Goal: Find specific page/section: Find specific page/section

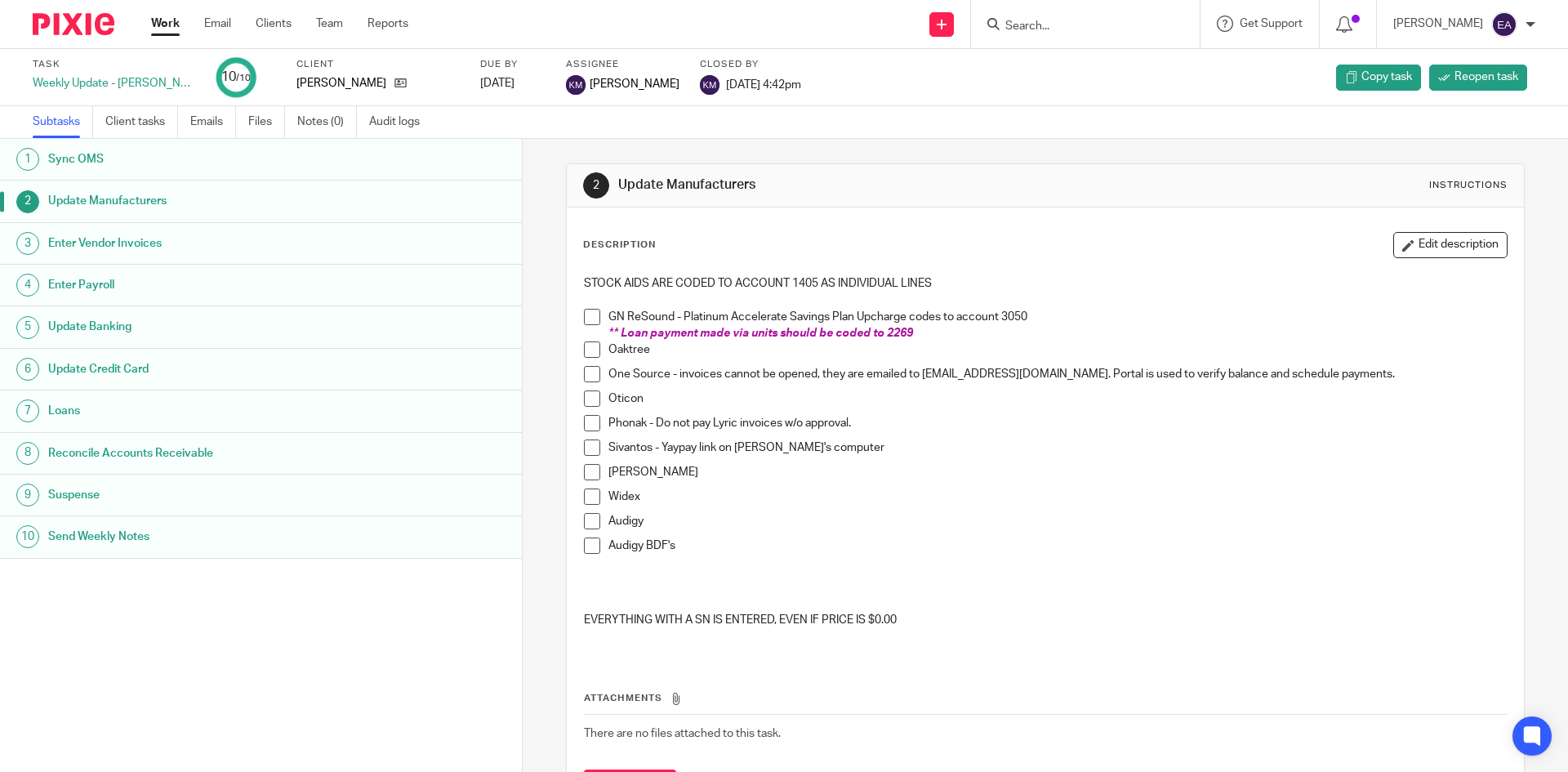
click at [587, 317] on span at bounding box center [592, 316] width 16 height 16
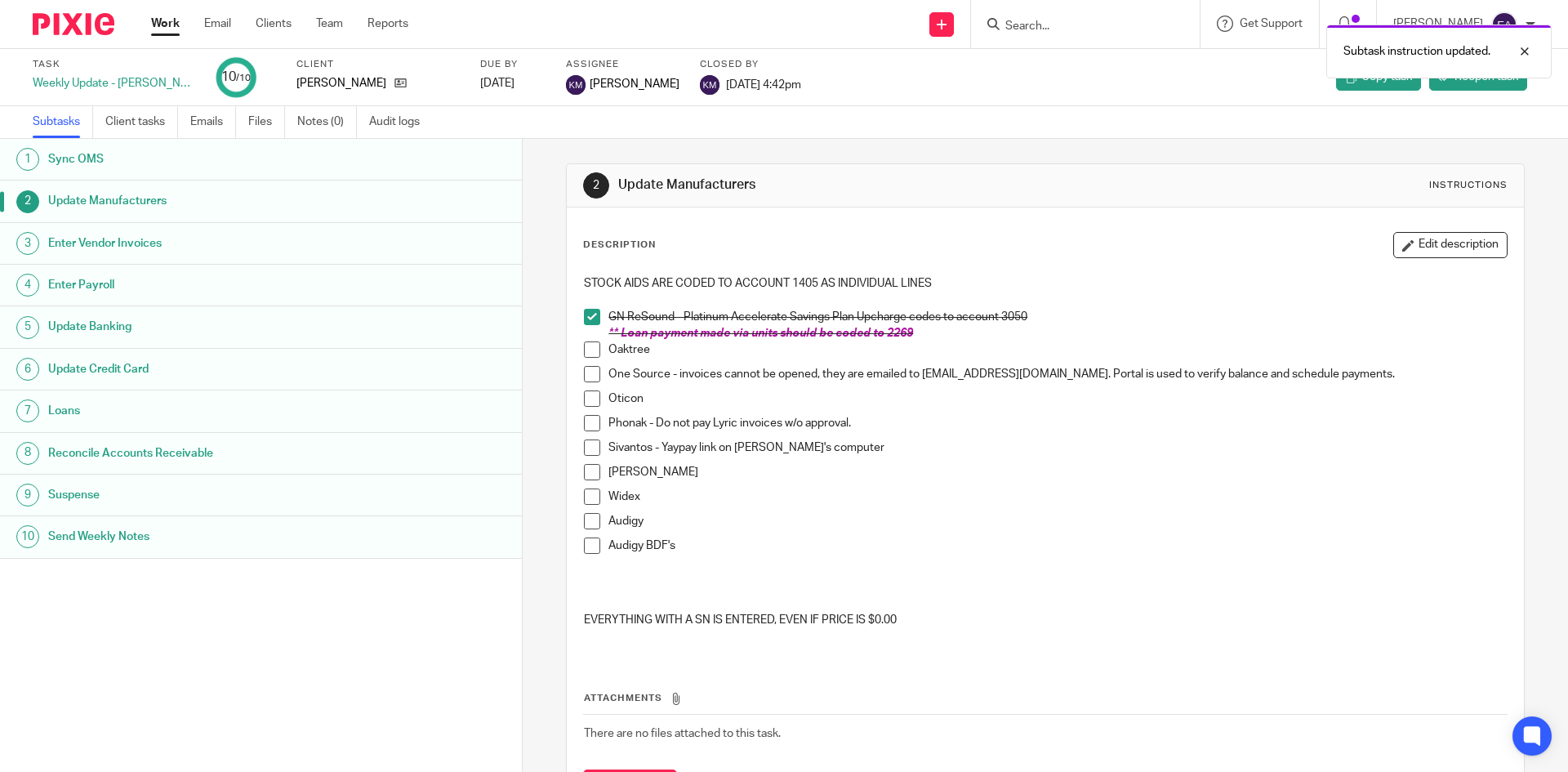
click at [589, 351] on span at bounding box center [592, 349] width 16 height 16
click at [590, 384] on li "One Source - invoices cannot be opened, they are emailed to kmorse@audigy.com. …" at bounding box center [1045, 378] width 922 height 25
click at [588, 402] on span at bounding box center [592, 398] width 16 height 16
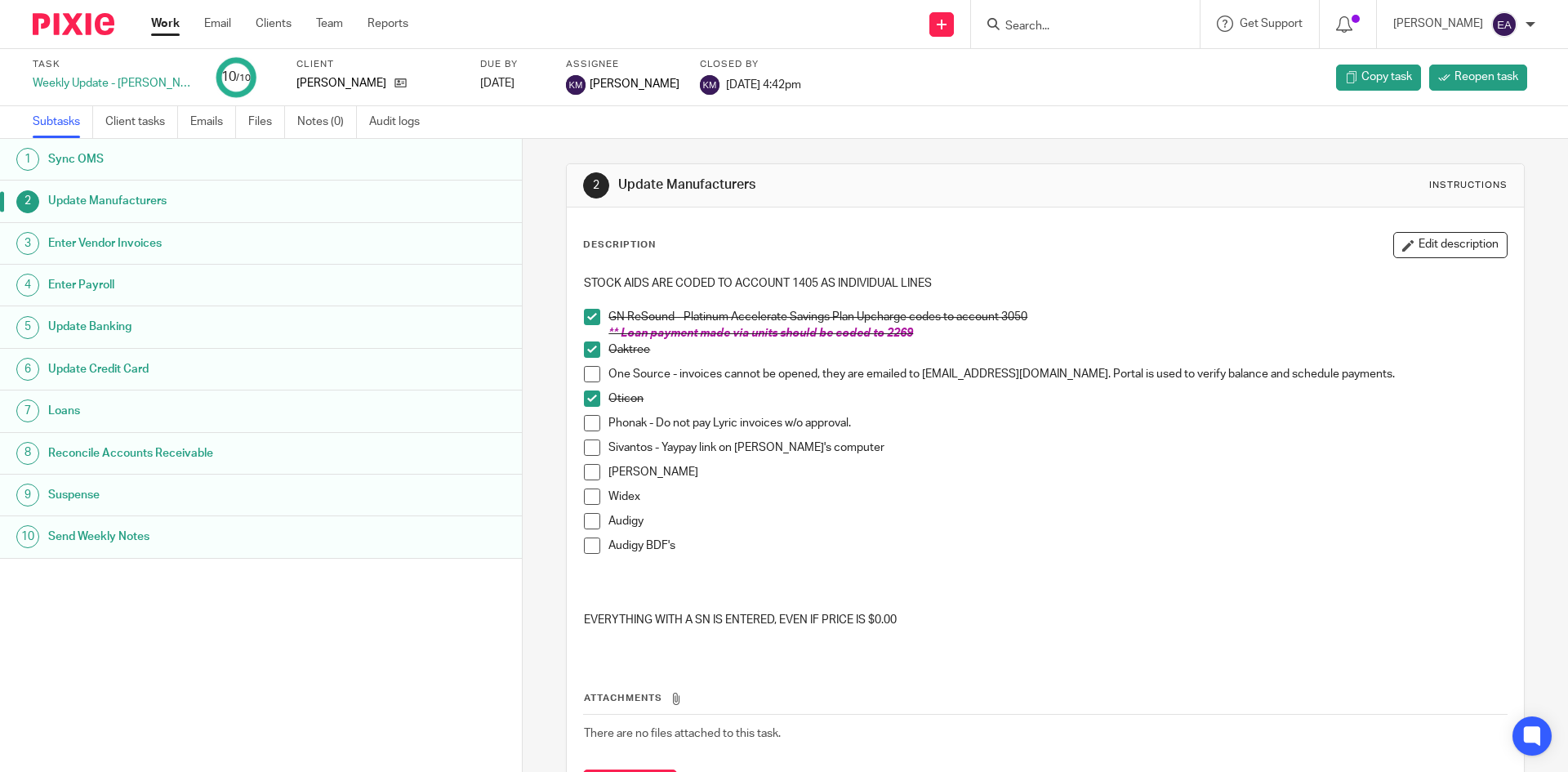
click at [587, 376] on span at bounding box center [592, 374] width 16 height 16
click at [590, 424] on span at bounding box center [592, 423] width 16 height 16
click at [585, 444] on span at bounding box center [592, 447] width 16 height 16
click at [584, 475] on span at bounding box center [592, 472] width 16 height 16
drag, startPoint x: 580, startPoint y: 497, endPoint x: 582, endPoint y: 507, distance: 10.2
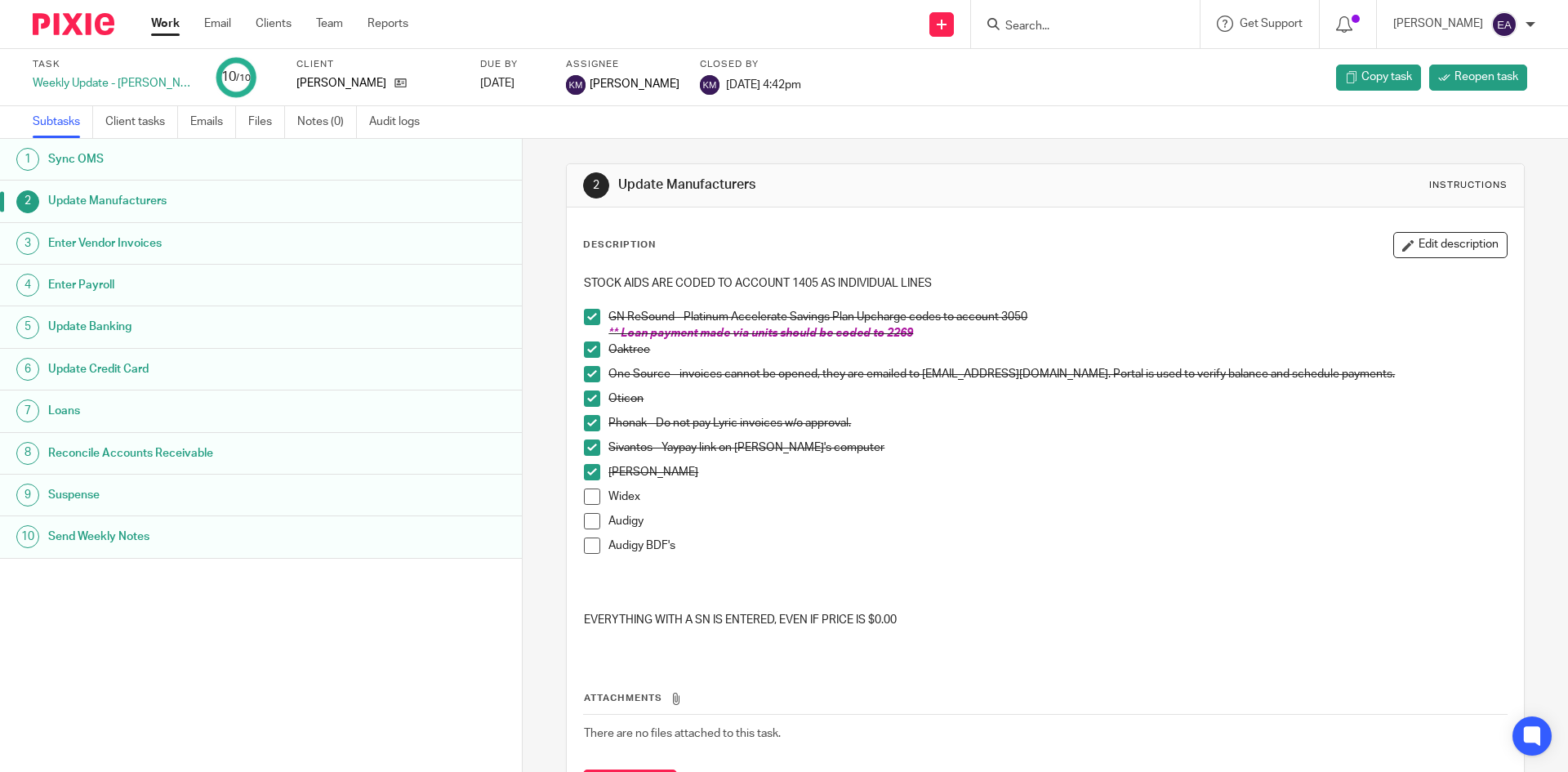
click at [584, 497] on span at bounding box center [592, 496] width 16 height 16
click at [584, 517] on span at bounding box center [592, 521] width 16 height 16
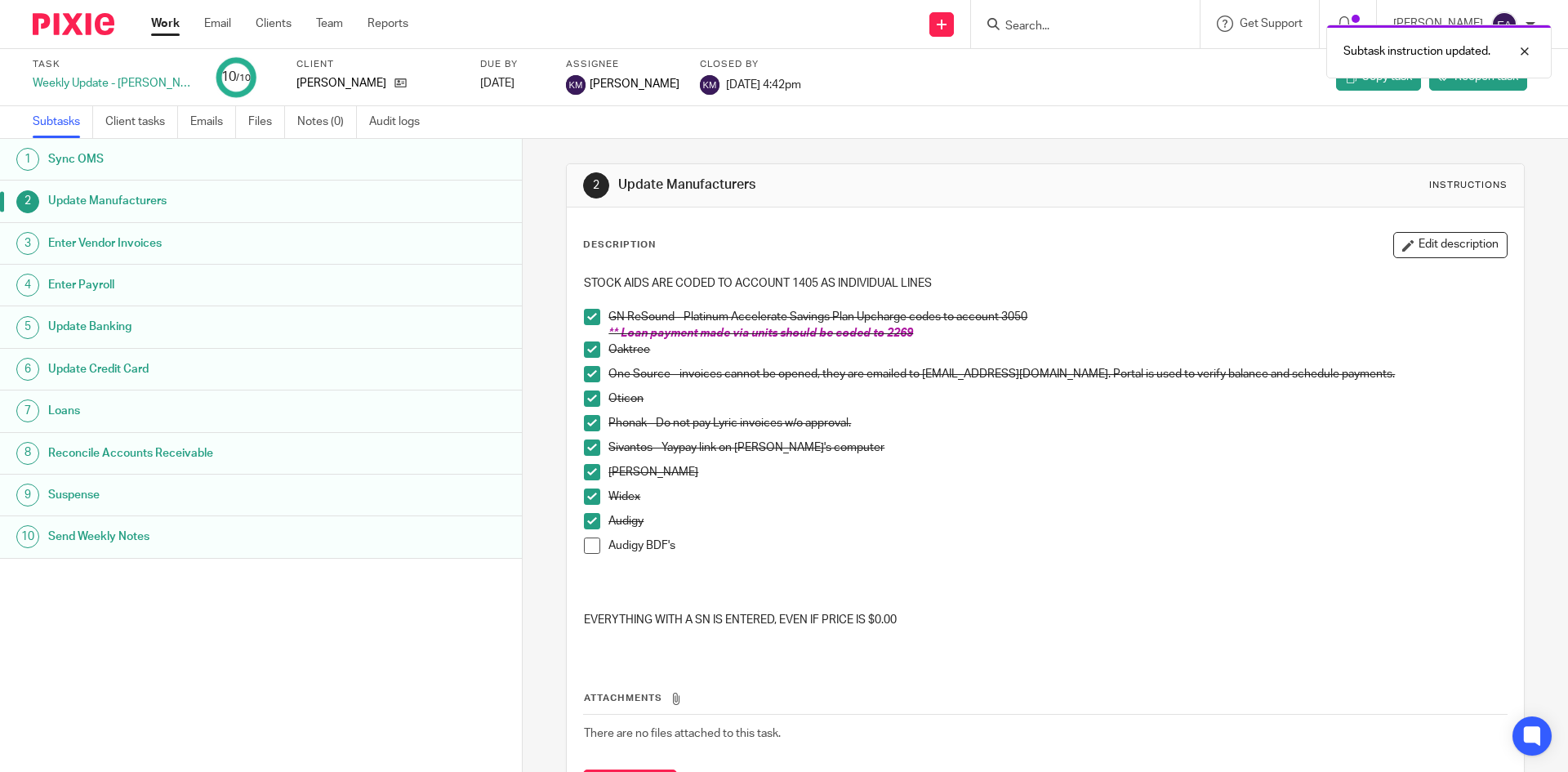
click at [587, 547] on span at bounding box center [592, 545] width 16 height 16
click at [88, 290] on h1 "Enter Payroll" at bounding box center [200, 285] width 305 height 25
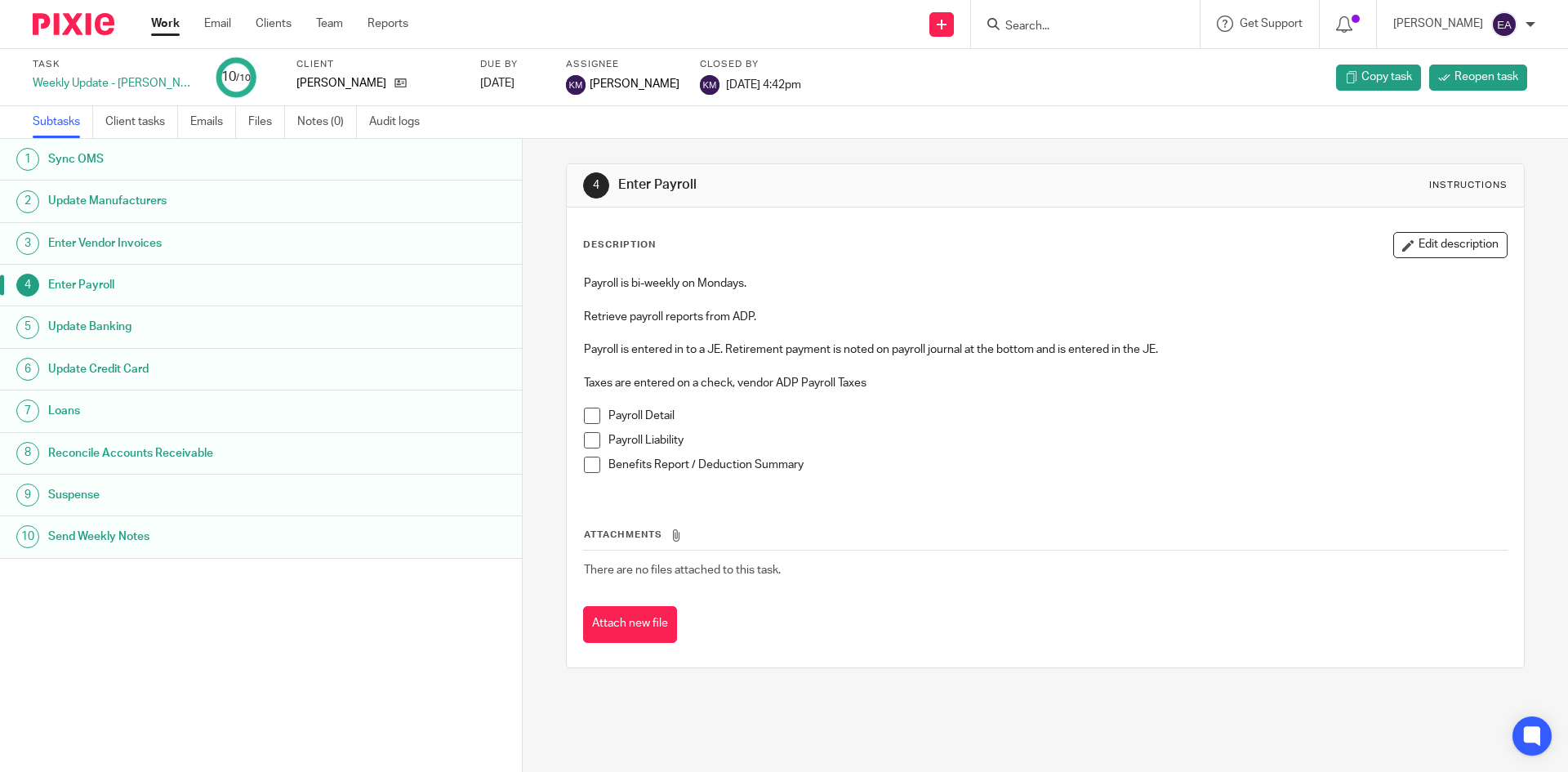
click at [124, 370] on h1 "Update Credit Card" at bounding box center [200, 369] width 305 height 25
